Goal: Use online tool/utility: Utilize a website feature to perform a specific function

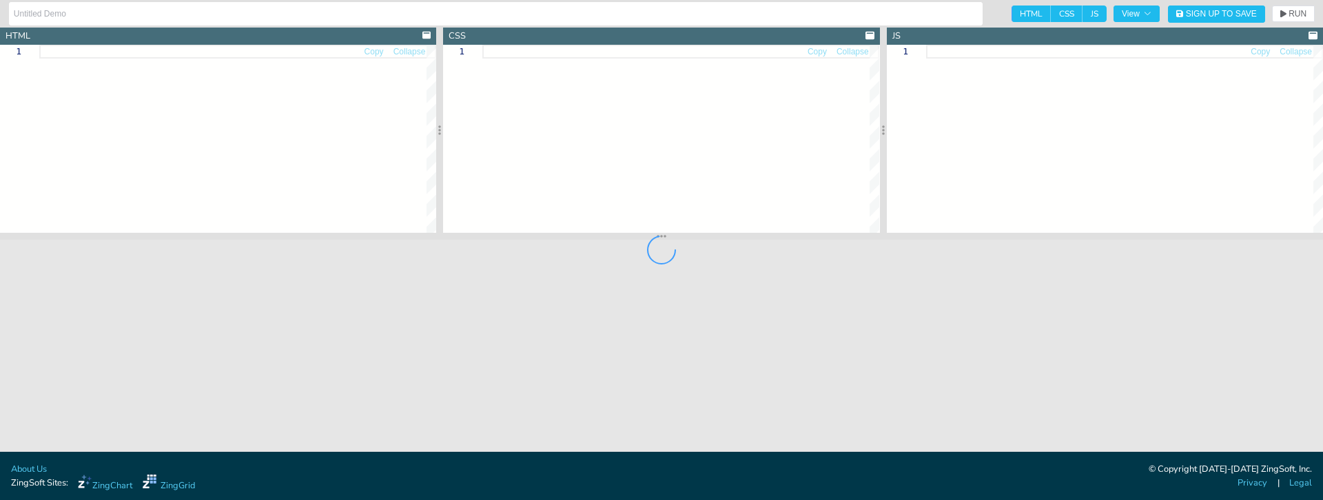
type input "cellEditor demo"
type textarea "<!DOCTYPE html> <html> <head> <meta charset="utf-8"> <title>ZingGrid: cellEdito…"
type textarea "body{background:#e6e6e6;}"
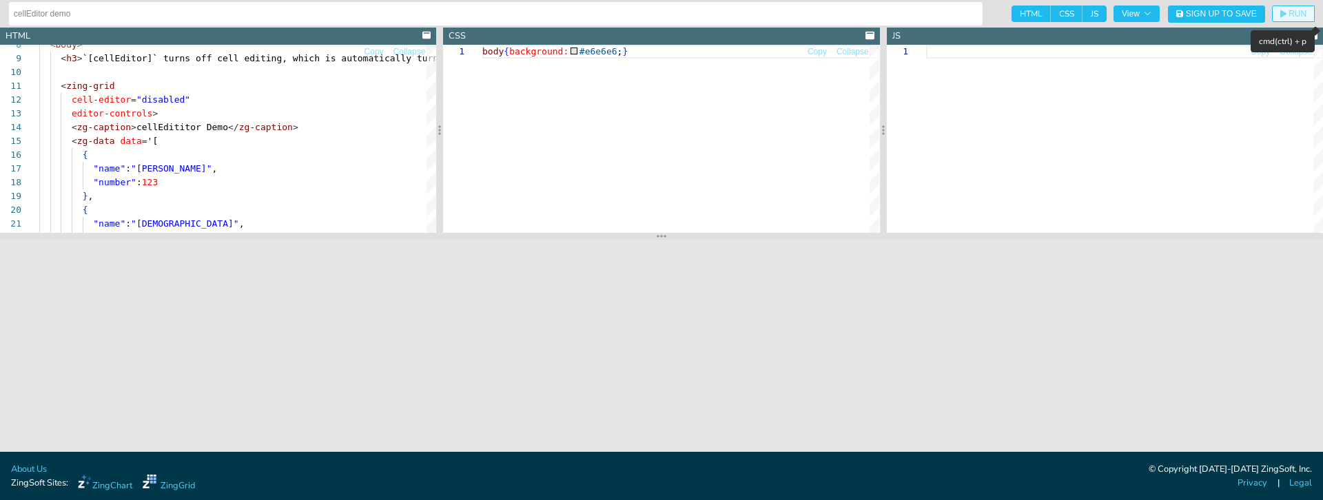
click at [1289, 10] on span "RUN" at bounding box center [1298, 14] width 18 height 8
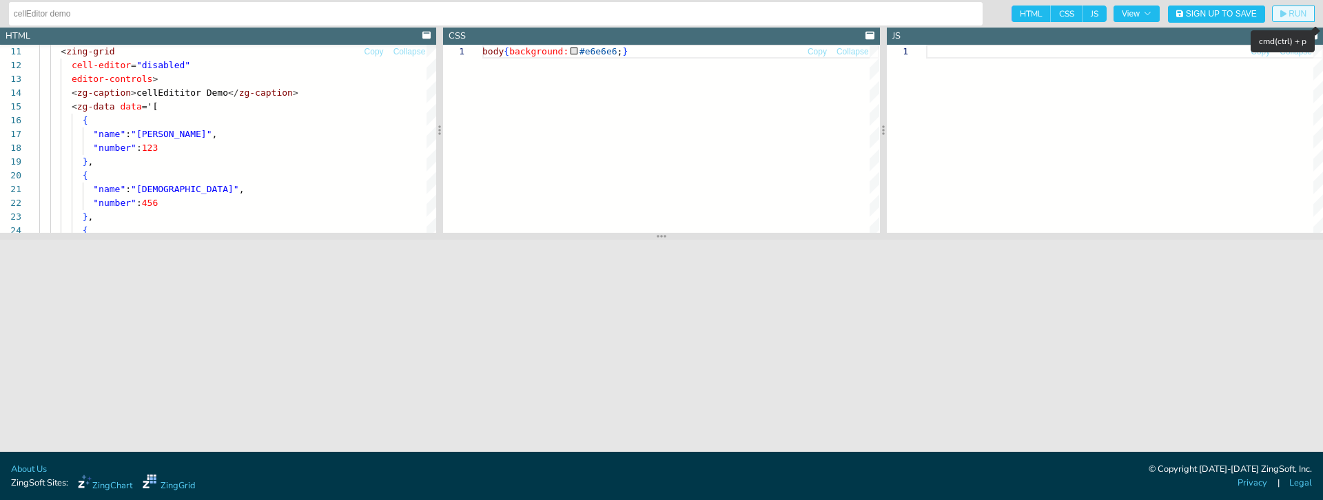
click at [1285, 16] on icon "button" at bounding box center [1283, 14] width 6 height 8
click at [1286, 15] on span "RUN" at bounding box center [1293, 14] width 26 height 8
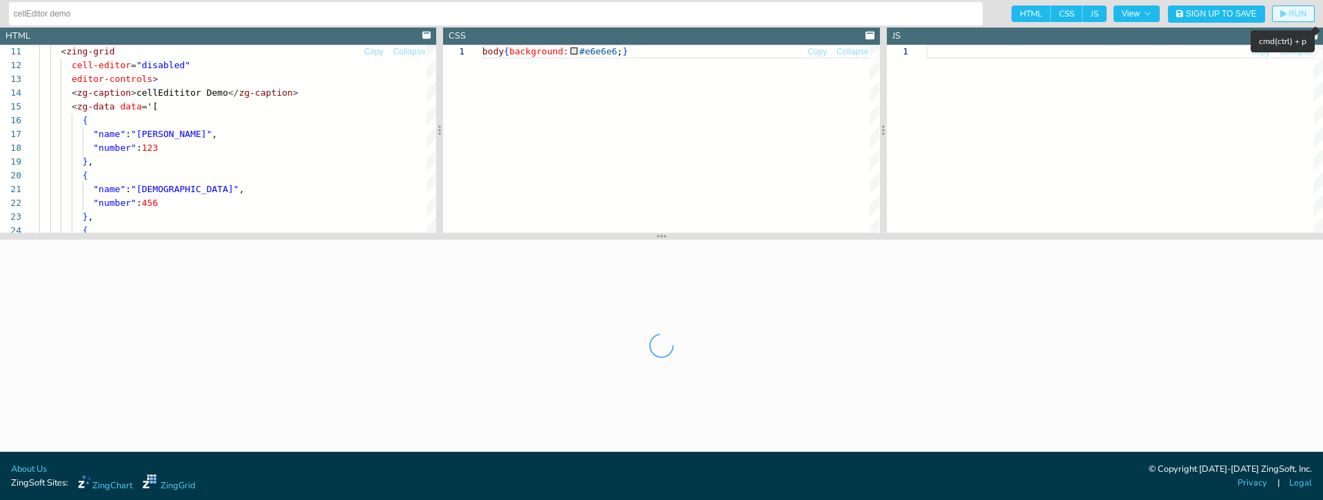
click at [1286, 15] on span "RUN" at bounding box center [1293, 14] width 26 height 8
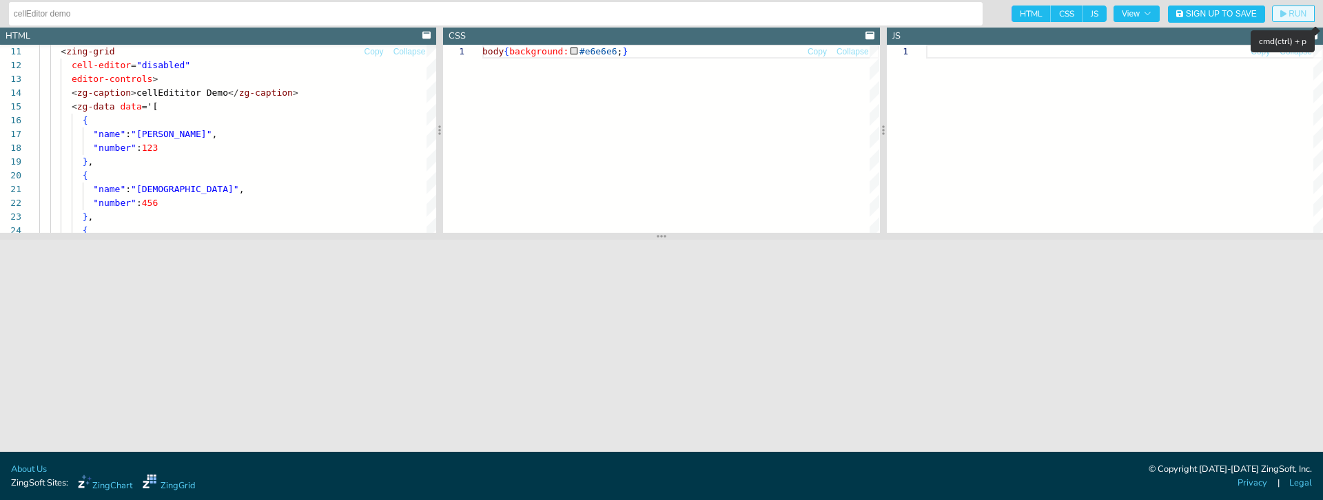
click at [1286, 15] on span "RUN" at bounding box center [1293, 14] width 26 height 8
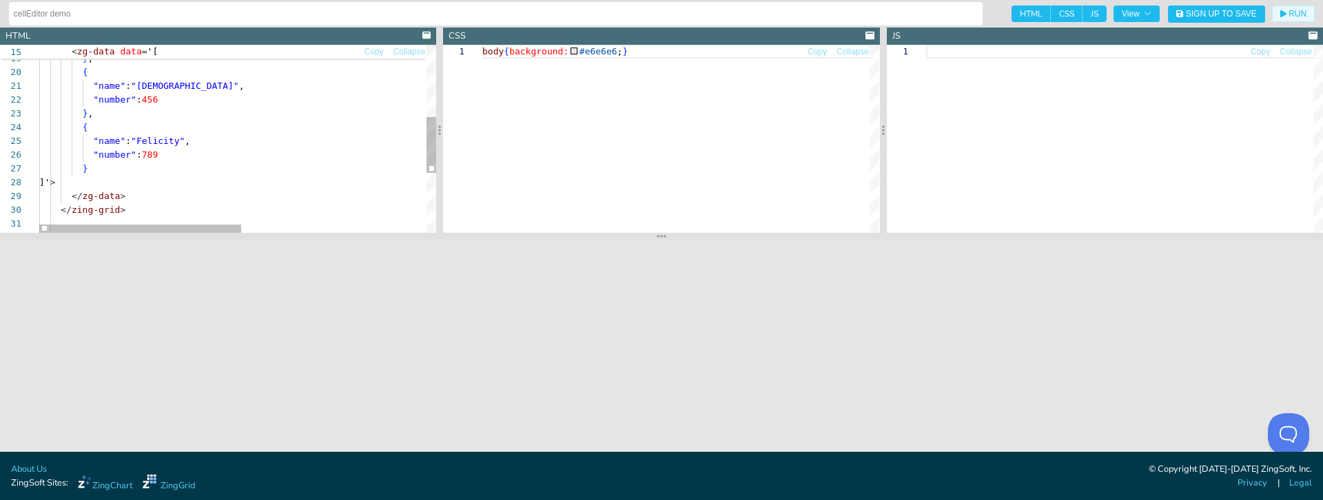
scroll to position [0, 0]
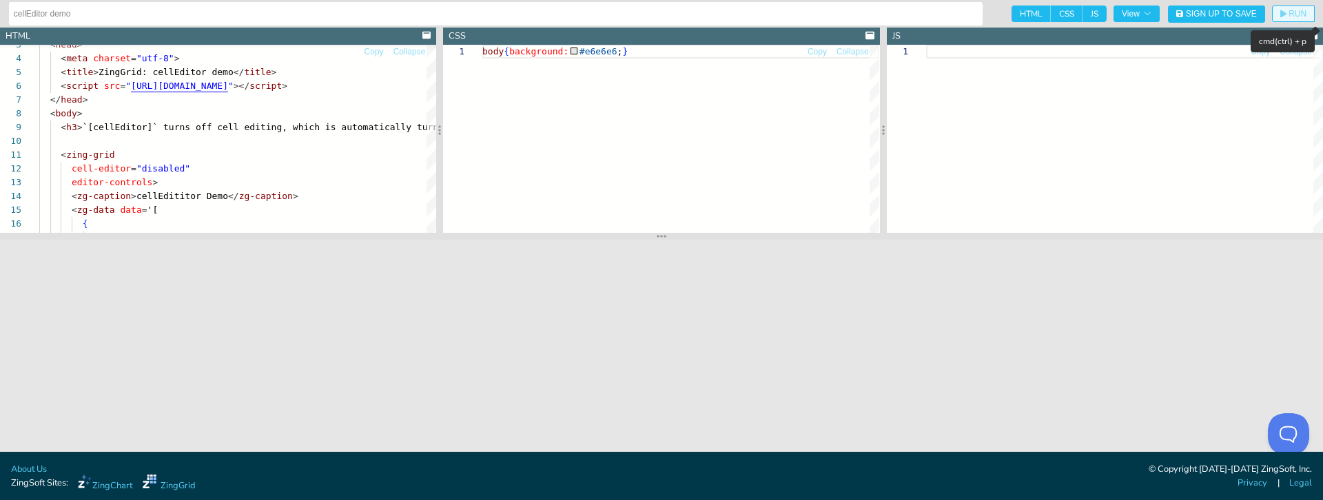
click at [1285, 12] on icon "button" at bounding box center [1283, 14] width 6 height 8
click at [1291, 19] on button "RUN" at bounding box center [1293, 14] width 43 height 17
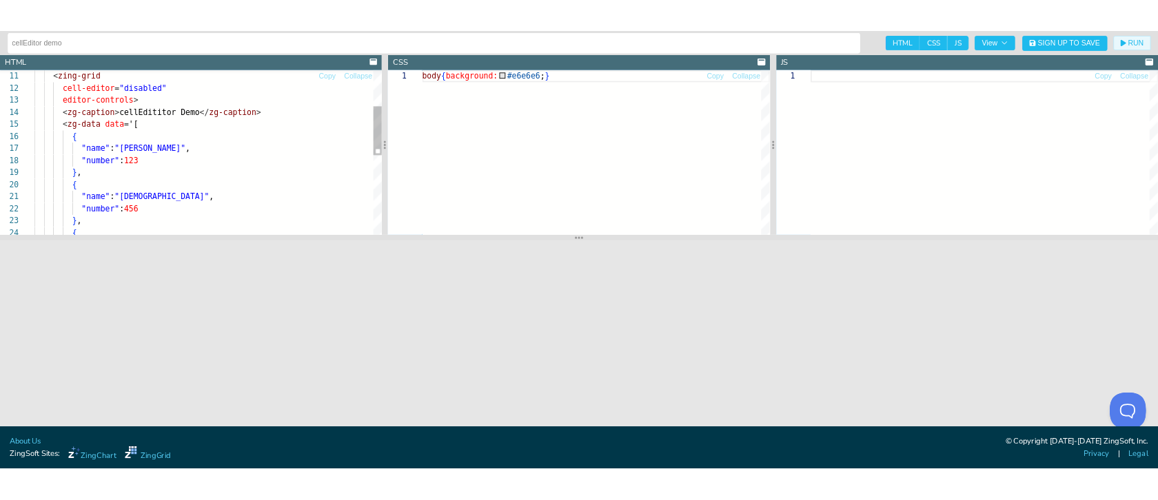
scroll to position [138, 0]
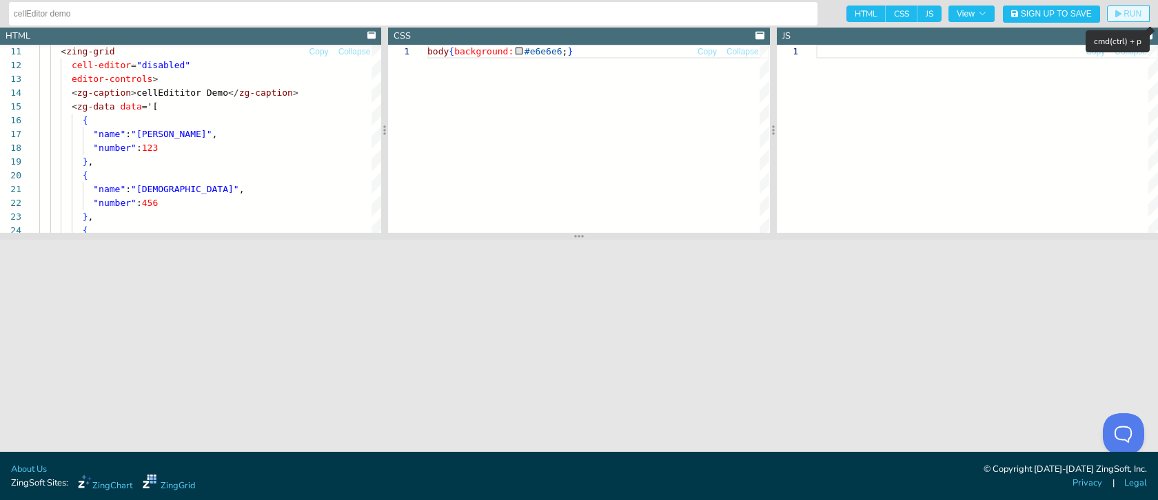
click at [1112, 8] on button "RUN" at bounding box center [1128, 14] width 43 height 17
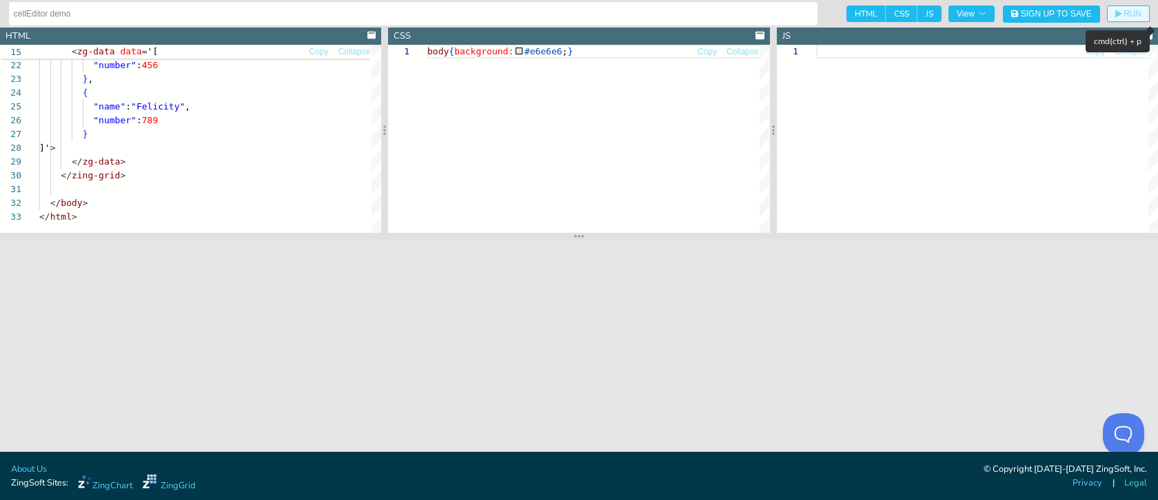
click at [1142, 14] on button "RUN" at bounding box center [1128, 14] width 43 height 17
click at [1122, 7] on button "RUN" at bounding box center [1128, 14] width 43 height 17
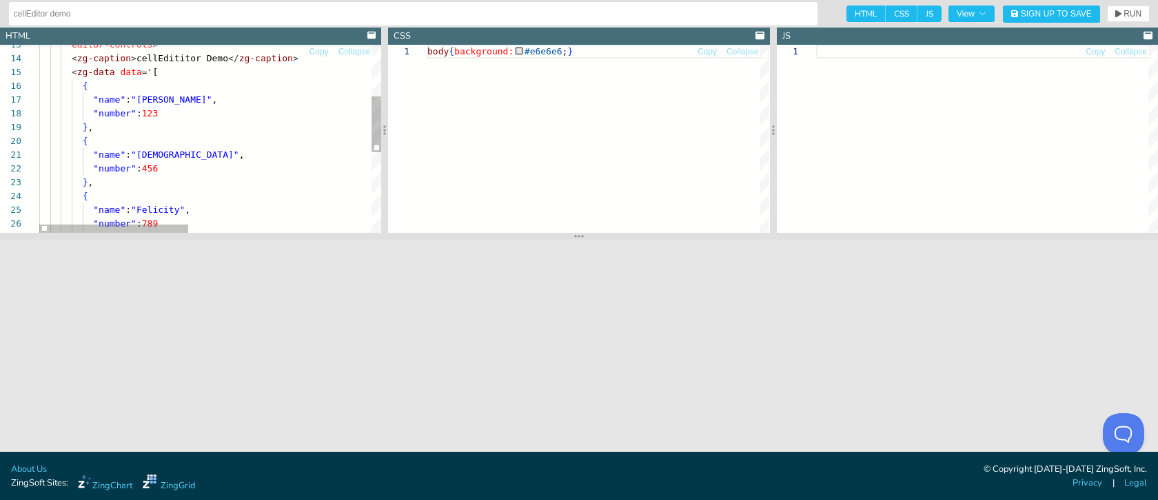
scroll to position [55, 113]
click at [152, 73] on div ""name" : "Juanita" , "number" : 456 "number" : 123 } , { { "name" : "Maria" , e…" at bounding box center [418, 187] width 759 height 629
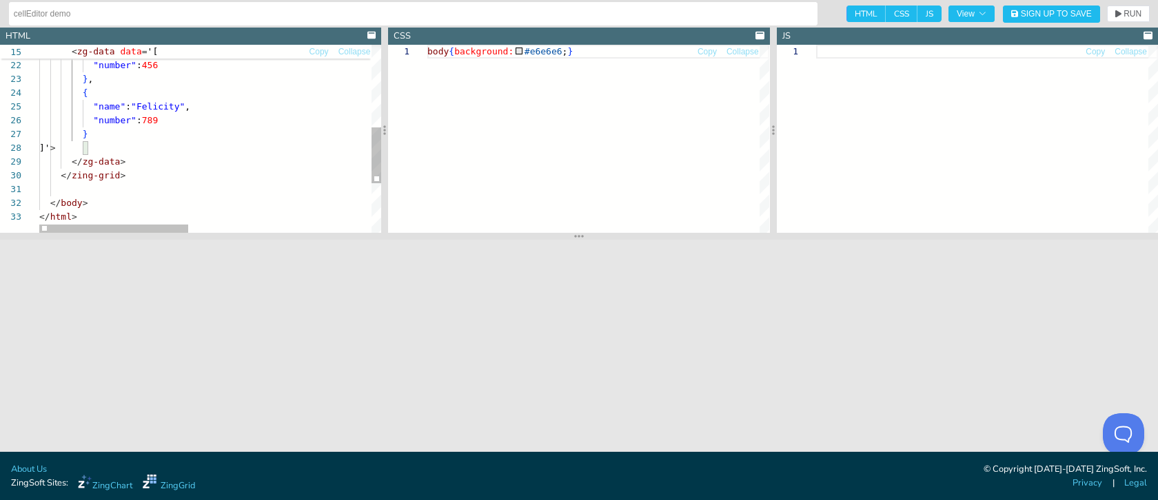
type textarea ""name": "Juanita", "number": 456 }, { "name": "Felicity", "number": 789 } ]'> <…"
click at [83, 149] on div ""number" : 789 } ]' > </ zg-data > </ zing-grid > </ body > </ html > } , { "na…" at bounding box center [418, 83] width 759 height 629
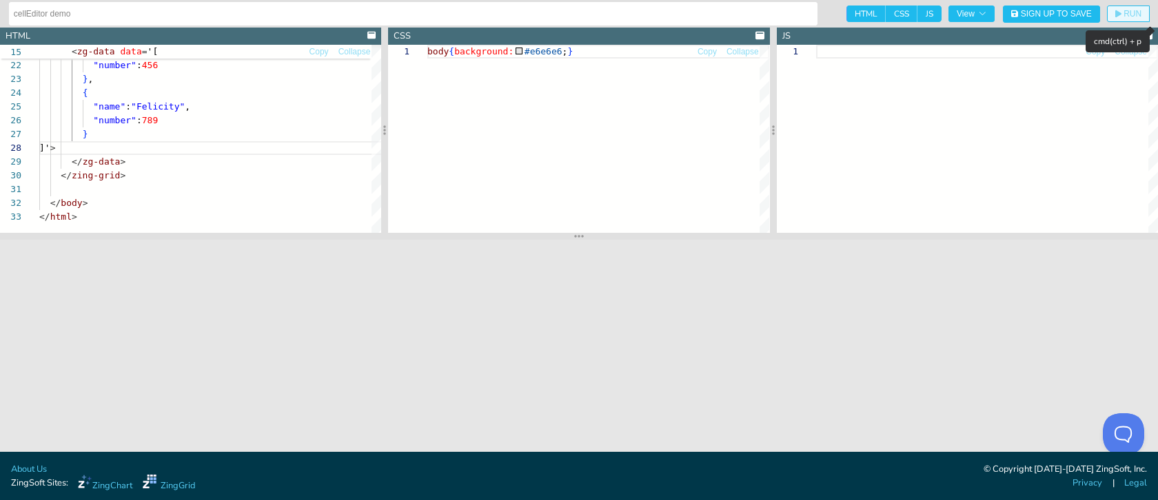
click at [1123, 12] on span "RUN" at bounding box center [1128, 14] width 26 height 8
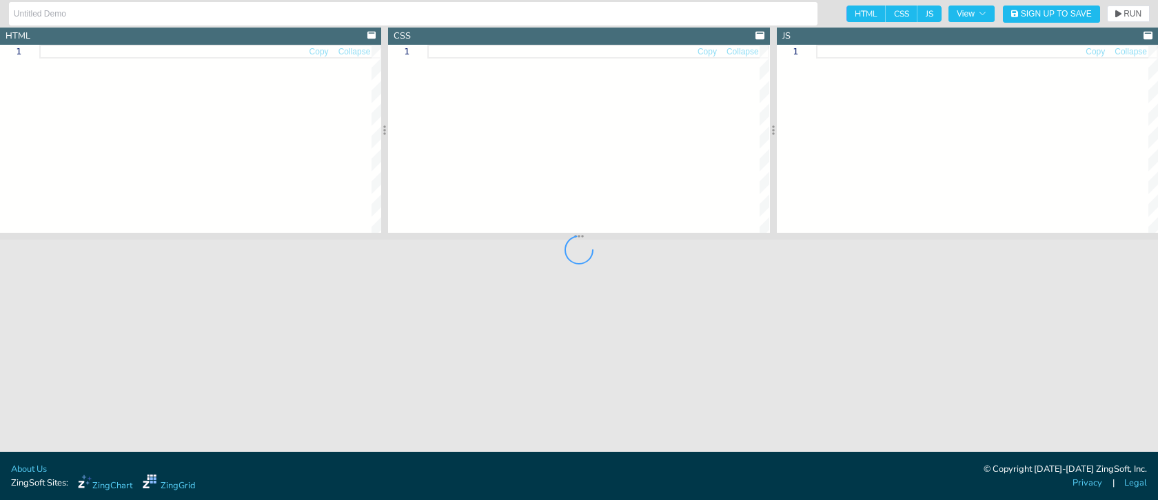
type input "Pagination Custom Page Size"
type textarea "<!DOCTYPE html> <html> <head> <meta charset="utf-8"> <title>ZingGrid Demo</titl…"
type textarea ".zg-body {background:#e6e6e6;} .zg-body zing-grid[loading] { height: 400px; }"
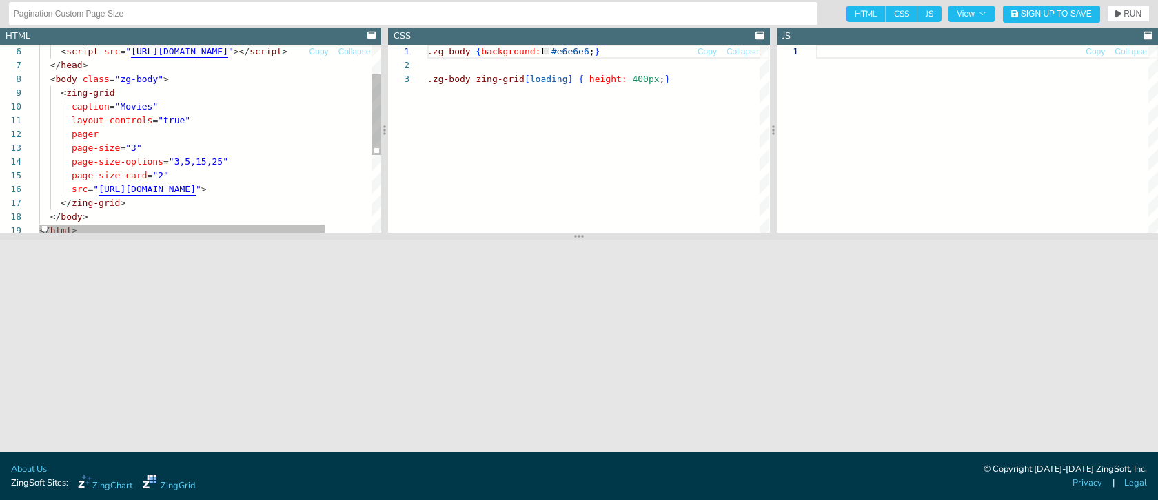
scroll to position [14, 65]
click at [174, 136] on div "page-size = "3" page-size-options = "3,5,15,25" page-size-card = "2" src = " ht…" at bounding box center [238, 194] width 398 height 436
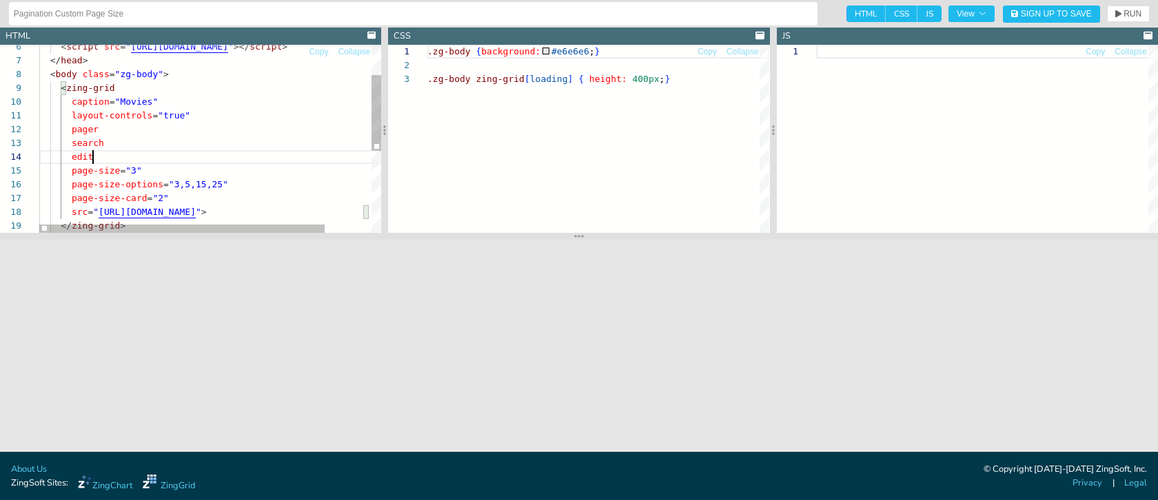
scroll to position [41, 65]
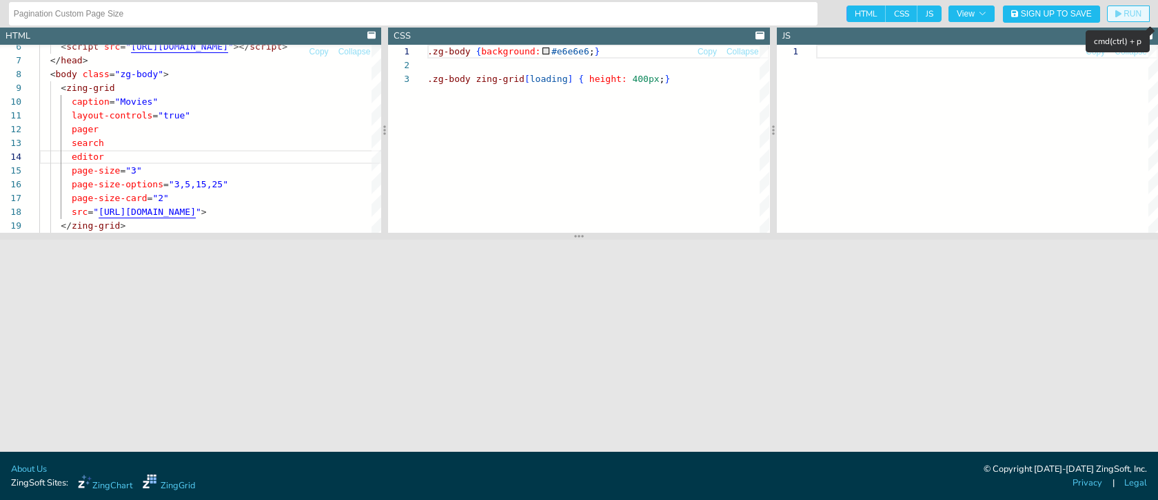
click at [1132, 10] on span "RUN" at bounding box center [1132, 14] width 18 height 8
click at [1120, 10] on icon "button" at bounding box center [1118, 14] width 6 height 8
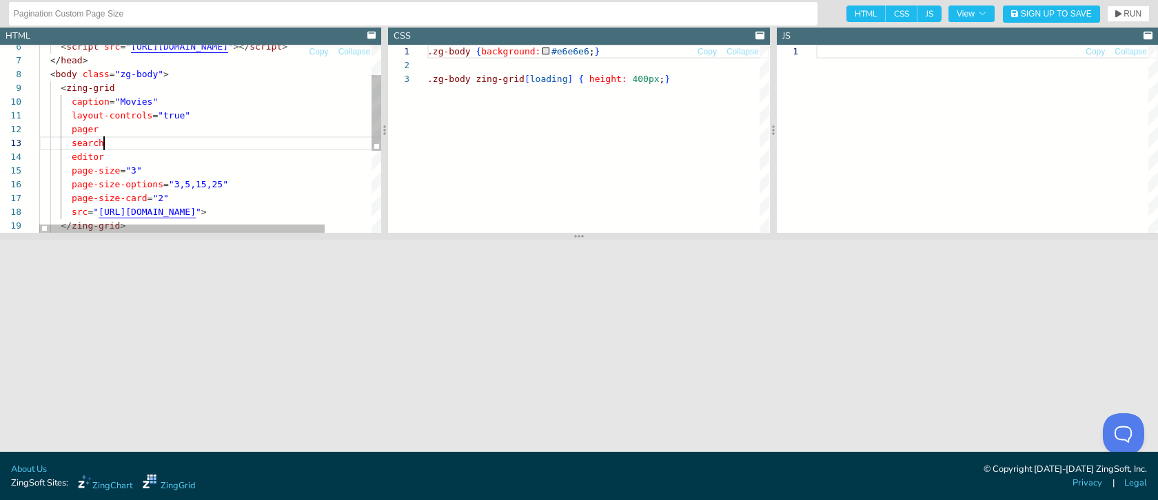
scroll to position [28, 65]
click at [237, 142] on div "page-size = "3" page-size-options = "3,5,15,25" page-size-card = "2" src = " ht…" at bounding box center [238, 203] width 398 height 464
click at [229, 147] on div "page-size = "3" page-size-options = "3,5,15,25" page-size-card = "2" src = " ht…" at bounding box center [238, 203] width 398 height 464
click at [178, 152] on div "page-size = "3" page-size-options = "3,5,15,25" page-size-card = "2" src = " ht…" at bounding box center [238, 203] width 398 height 464
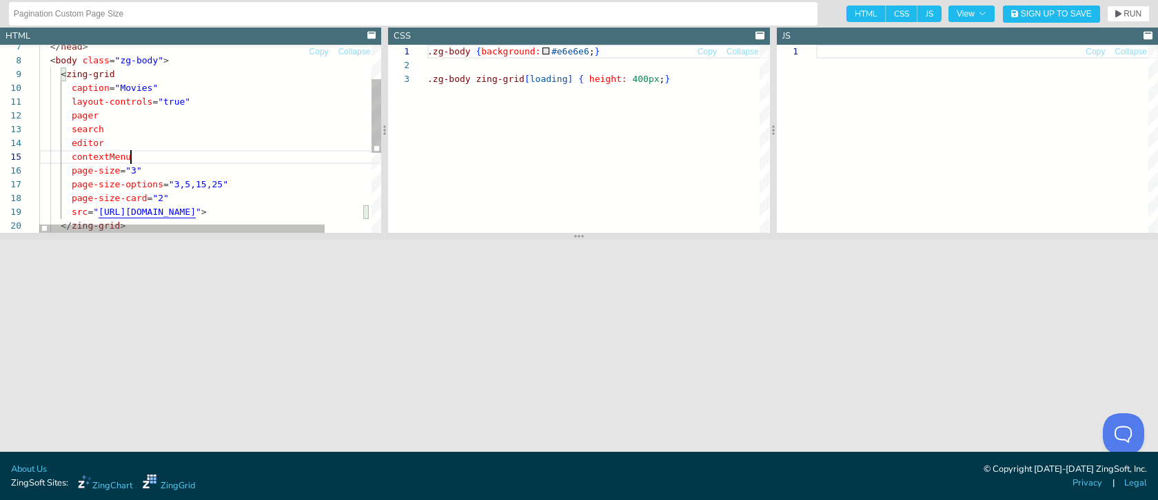
scroll to position [55, 92]
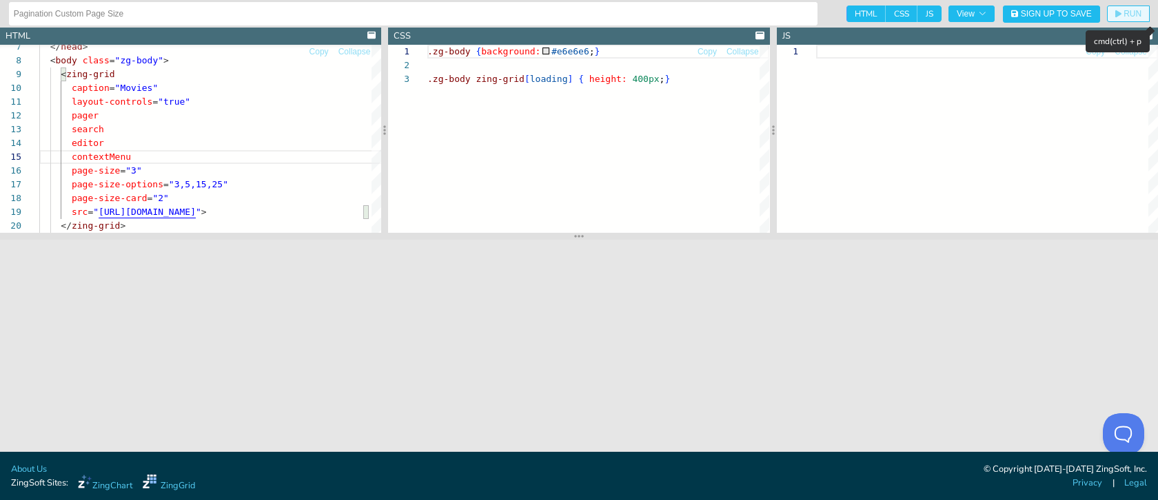
click at [1140, 21] on button "RUN" at bounding box center [1128, 14] width 43 height 17
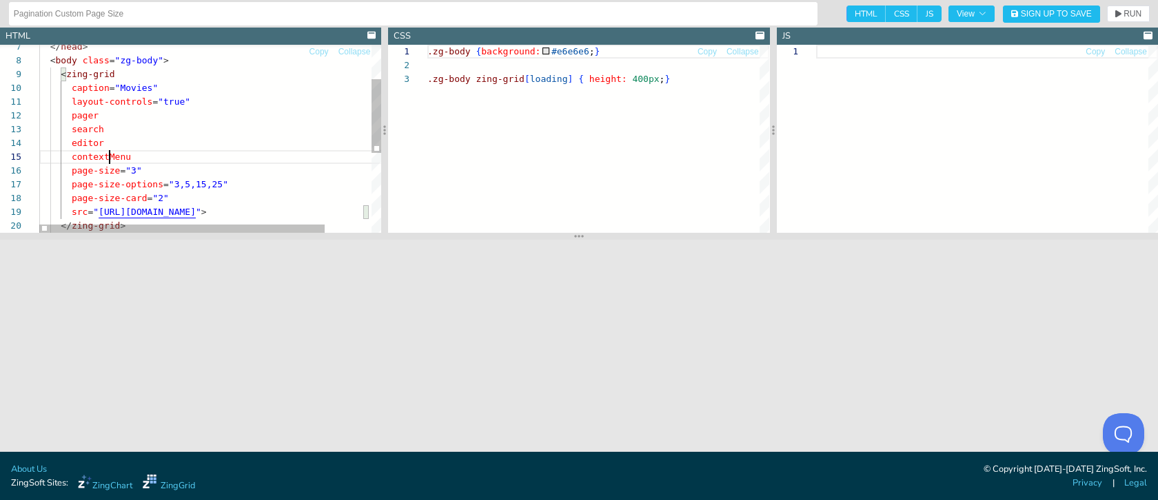
click at [108, 156] on div "page-size = "3" page-size-options = "3,5,15,25" page-size-card = "2" src = " ht…" at bounding box center [238, 196] width 398 height 478
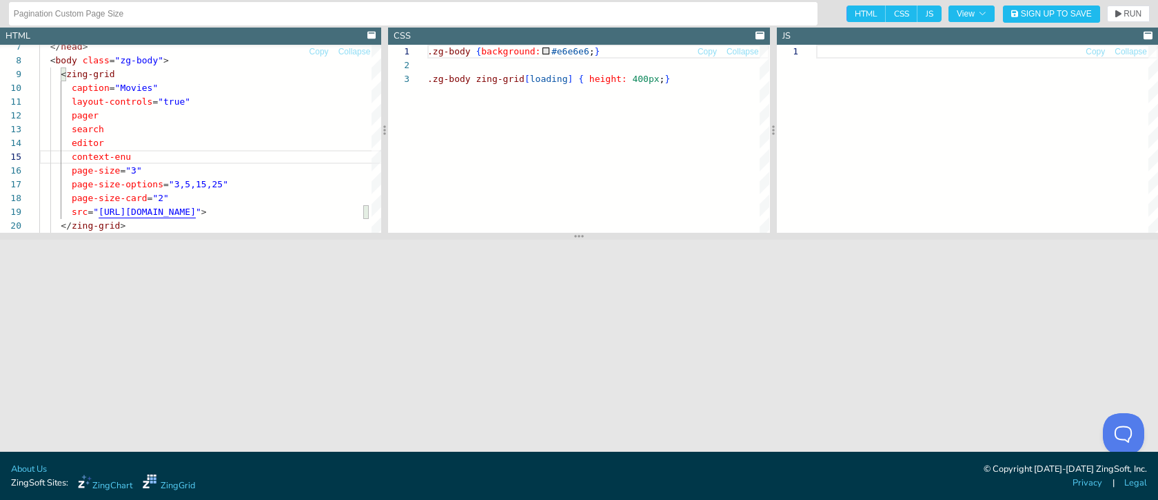
scroll to position [55, 81]
type textarea "layout-controls="true" pager search editor context-menu page-size="3" page-size…"
click at [1107, 15] on button "RUN" at bounding box center [1128, 14] width 43 height 17
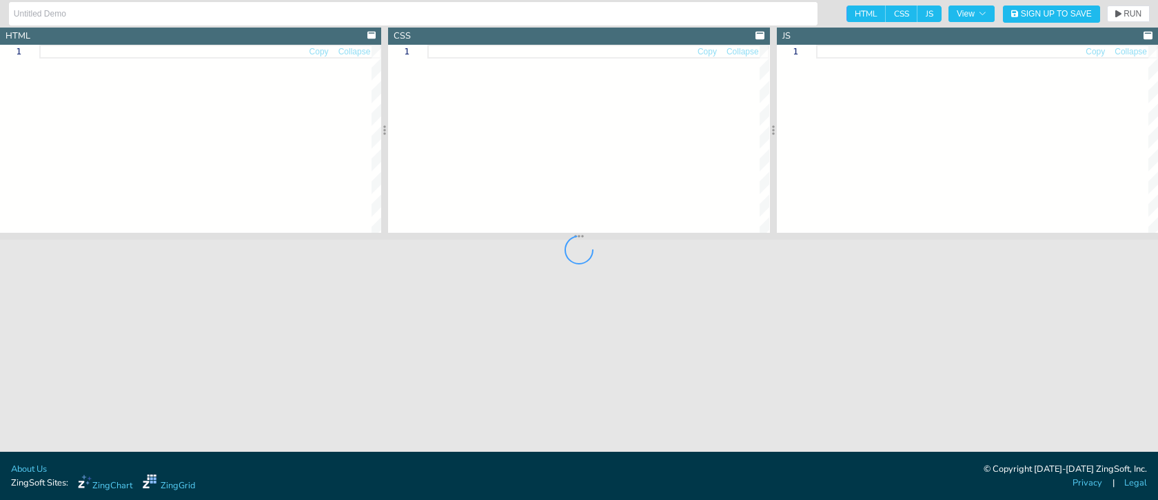
type input "Context Menu"
type textarea "<!DOCTYPE html> <html class="zg-html"> <head> <meta charset="utf-8"> <title>Zin…"
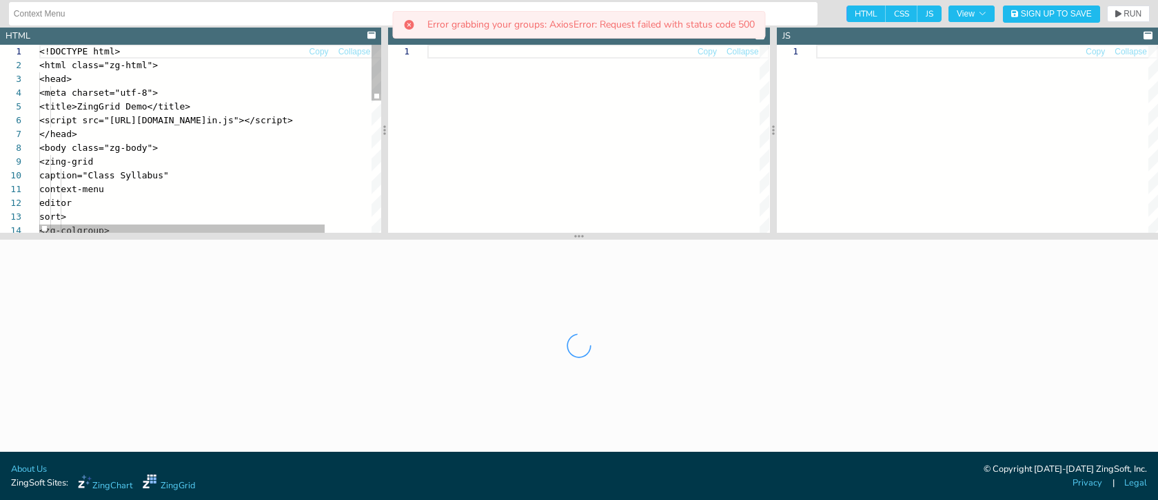
scroll to position [138, 0]
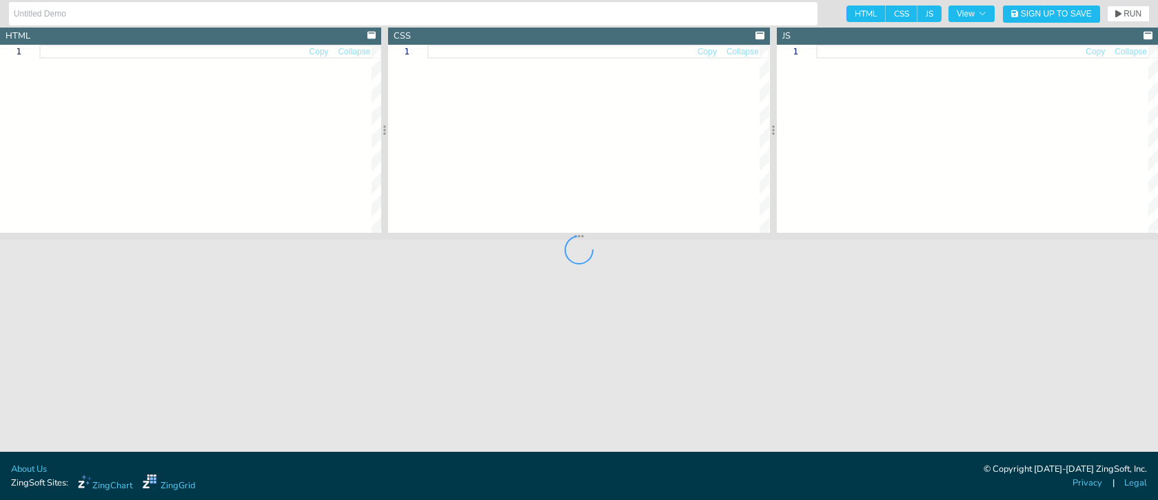
type input "Default Editor Fields"
type textarea "<!DOCTYPE html> <html> <head> <meta charset="utf-8"> <title>ZingGrid: Simple Gr…"
type textarea ".zg-body {background:#e6e6e6;} .zg-body zing-grid { /* default Liverpool CSS va…"
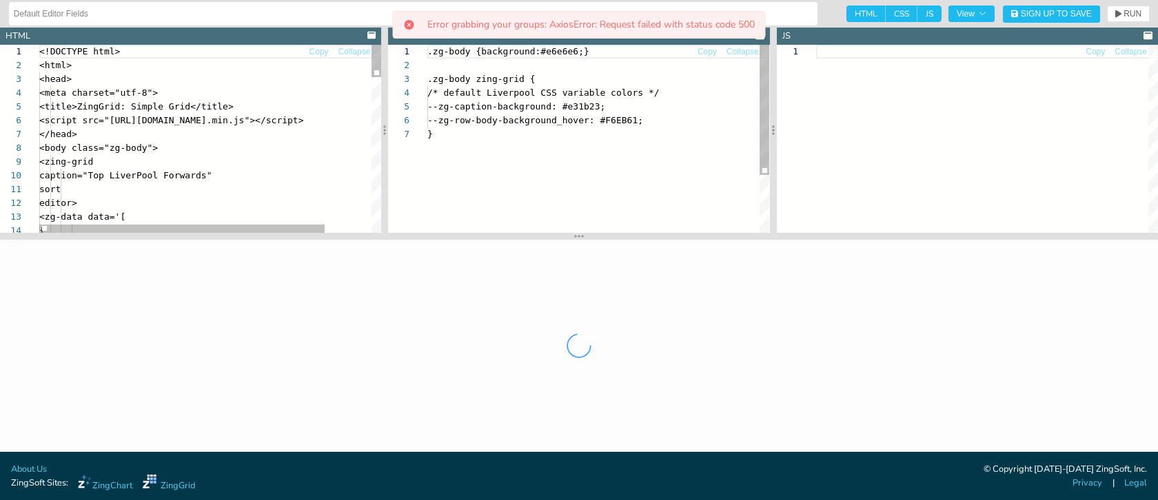
scroll to position [83, 0]
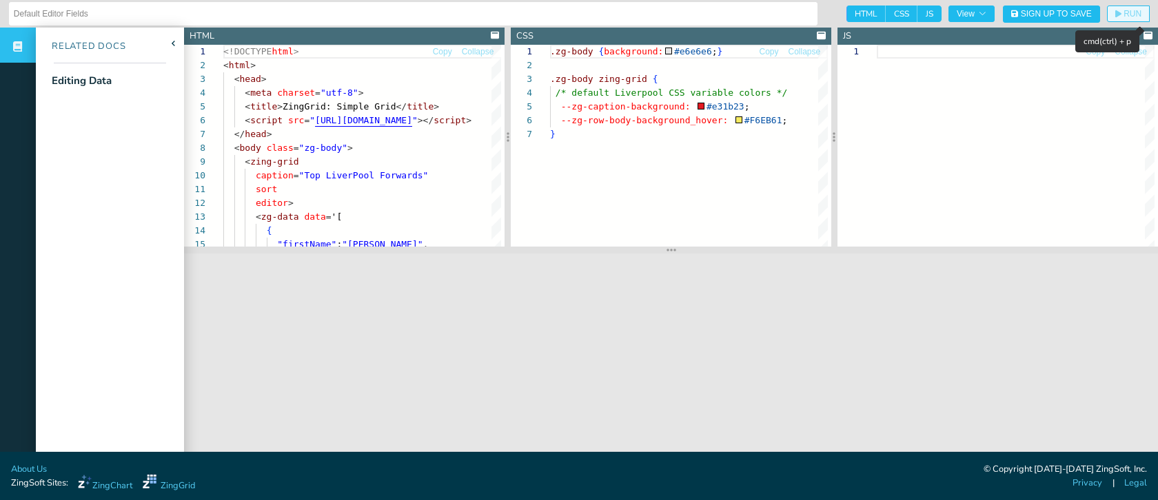
click at [1123, 6] on button "RUN" at bounding box center [1128, 14] width 43 height 17
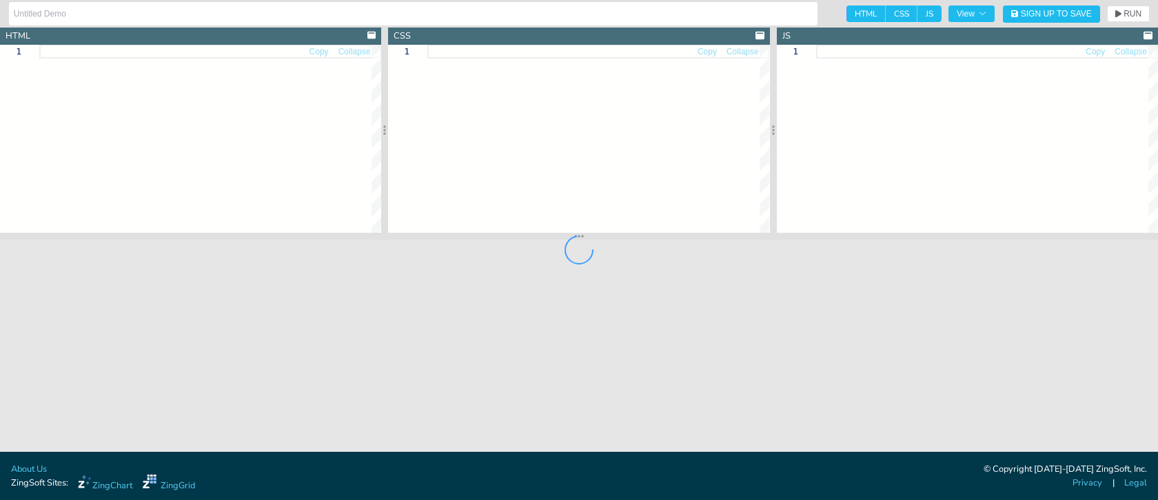
type input "Layout Default"
type textarea "<!DOCTYPE html> <html> <head> <meta charset="utf-8"> <title>ZingGrid: Simple Gr…"
type textarea ".zg-body {background:#e6e6e6;}"
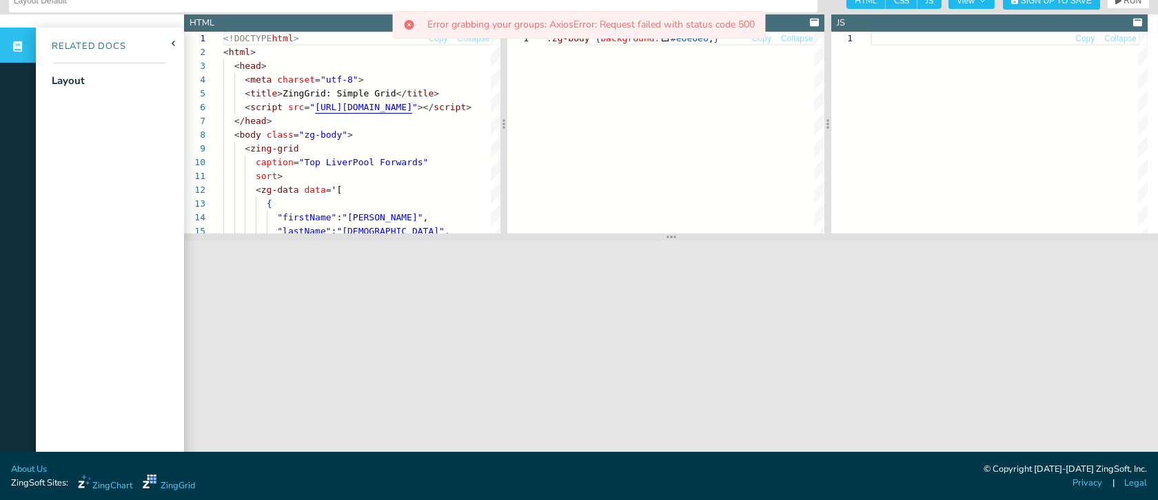
scroll to position [14, 0]
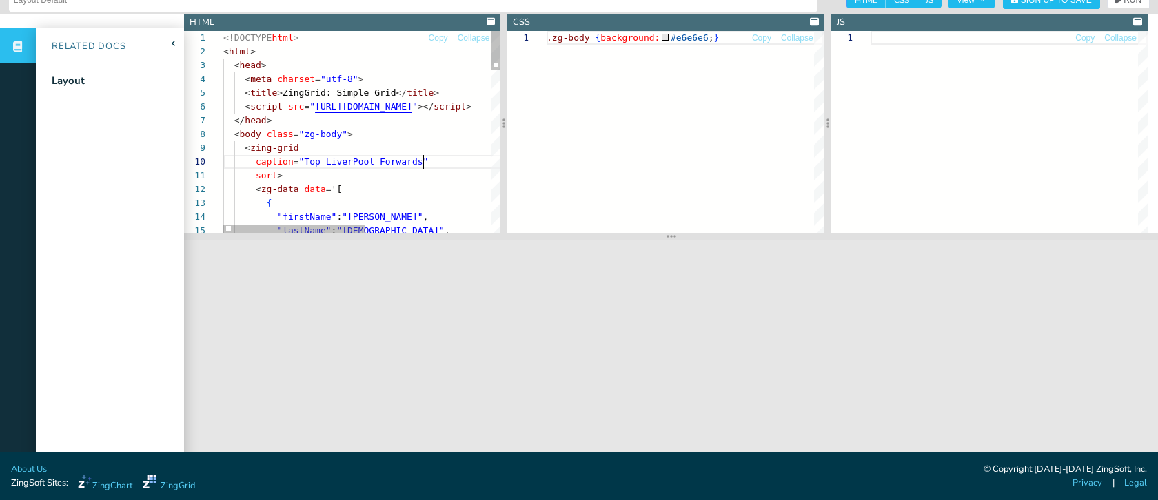
drag, startPoint x: 422, startPoint y: 165, endPoint x: 449, endPoint y: 164, distance: 26.2
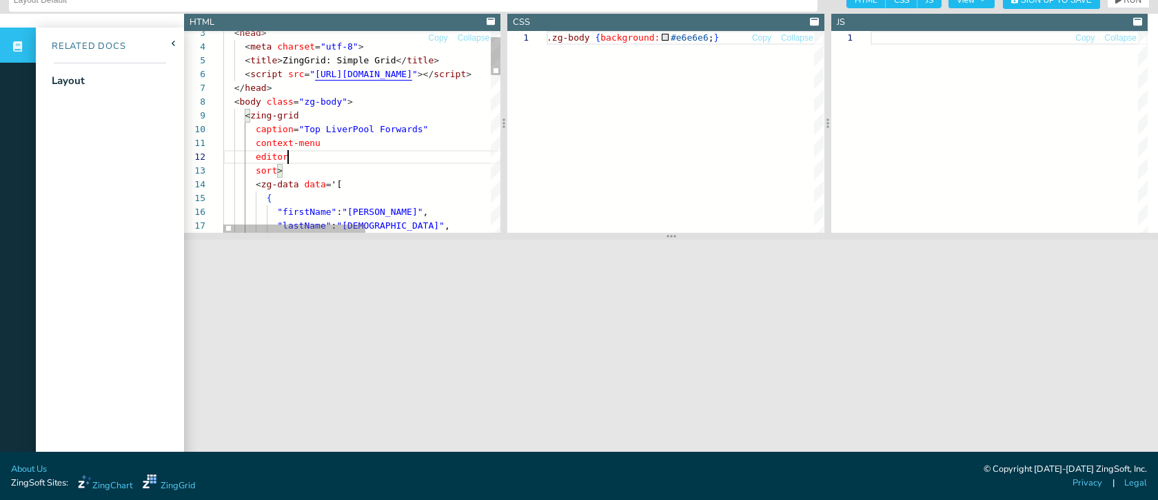
scroll to position [14, 65]
click at [1118, 4] on button "RUN" at bounding box center [1128, 0] width 43 height 17
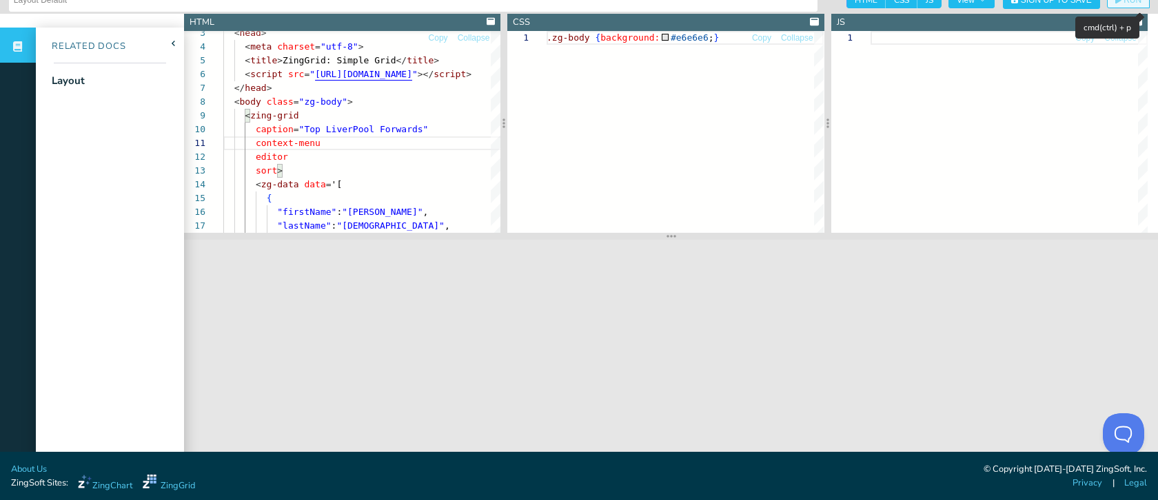
click at [1127, 3] on span "RUN" at bounding box center [1132, 0] width 18 height 8
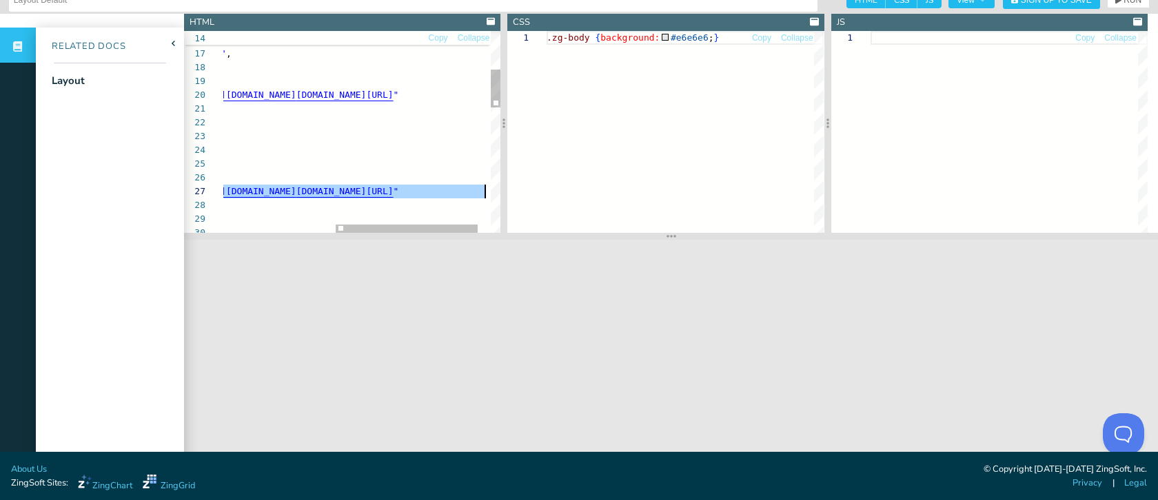
scroll to position [83, 480]
drag, startPoint x: 354, startPoint y: 191, endPoint x: 484, endPoint y: 193, distance: 129.6
click at [484, 193] on div "{ "firstName" : "Mohamed" , "lastName" : "Salah" , "number" : 11 , "position" :…" at bounding box center [266, 361] width 522 height 1070
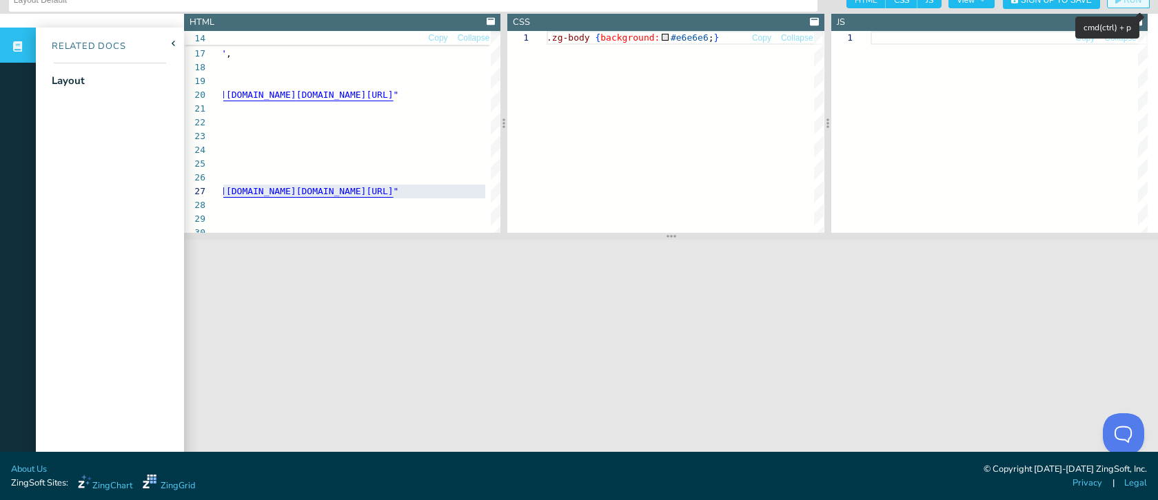
click at [1125, 8] on button "RUN" at bounding box center [1128, 0] width 43 height 17
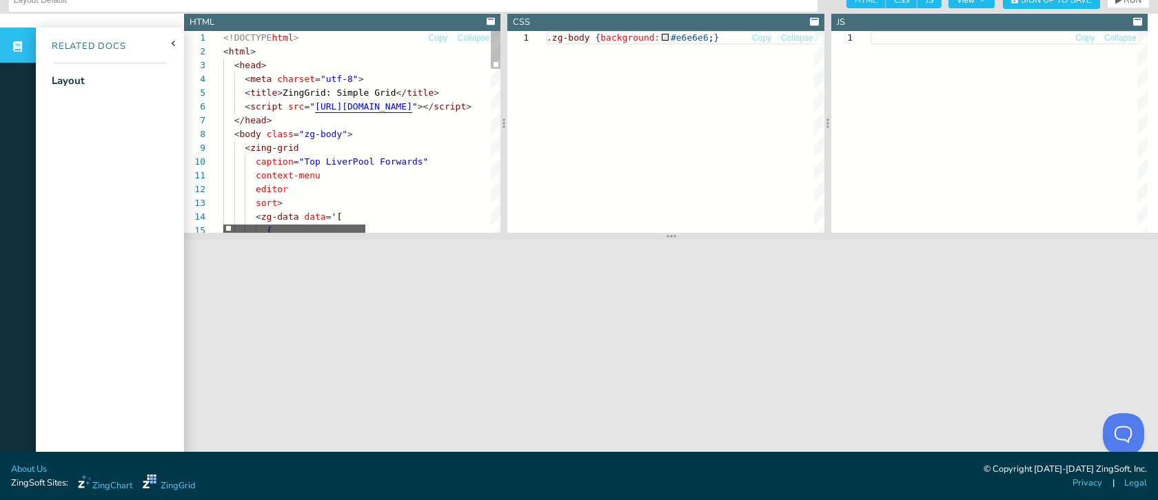
click at [223, 225] on div at bounding box center [294, 229] width 142 height 8
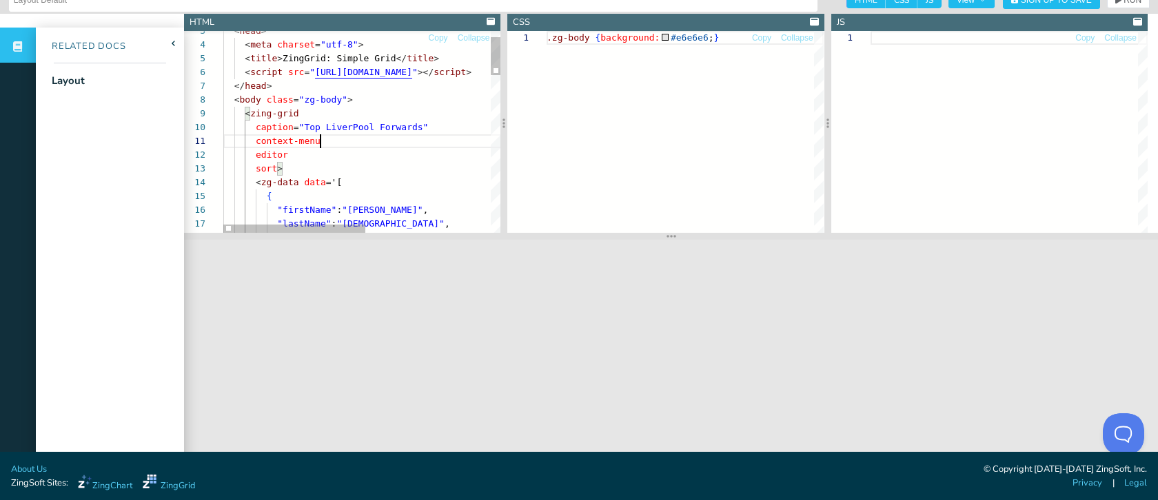
scroll to position [0, 97]
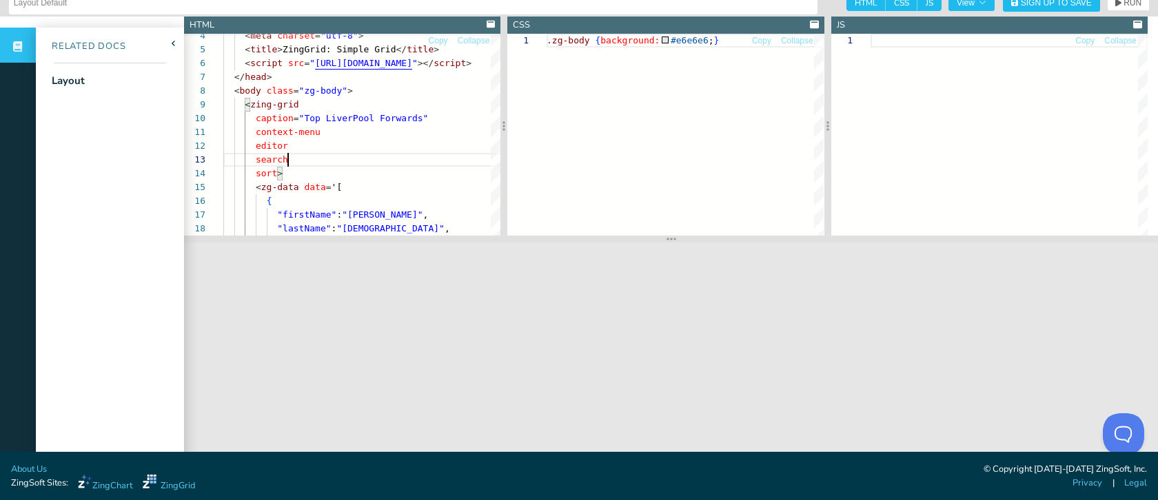
scroll to position [11, 0]
type textarea "context-menu editor search sort> <zg-data data='[ { "firstName": "Mohamed", "la…"
click at [1119, 7] on button "RUN" at bounding box center [1128, 2] width 43 height 17
